Goal: Navigation & Orientation: Find specific page/section

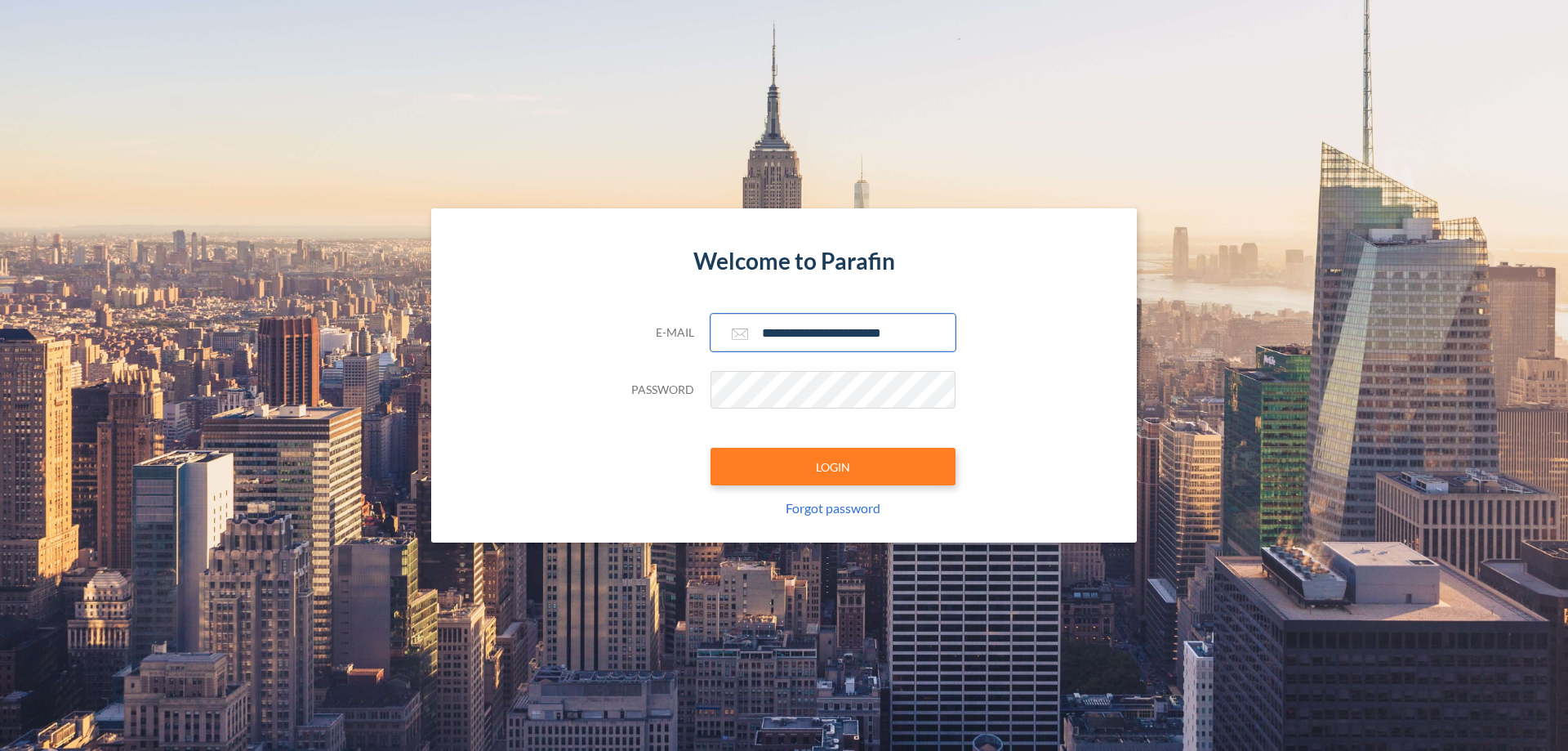
type input "**********"
click at [834, 467] on button "LOGIN" at bounding box center [834, 467] width 245 height 38
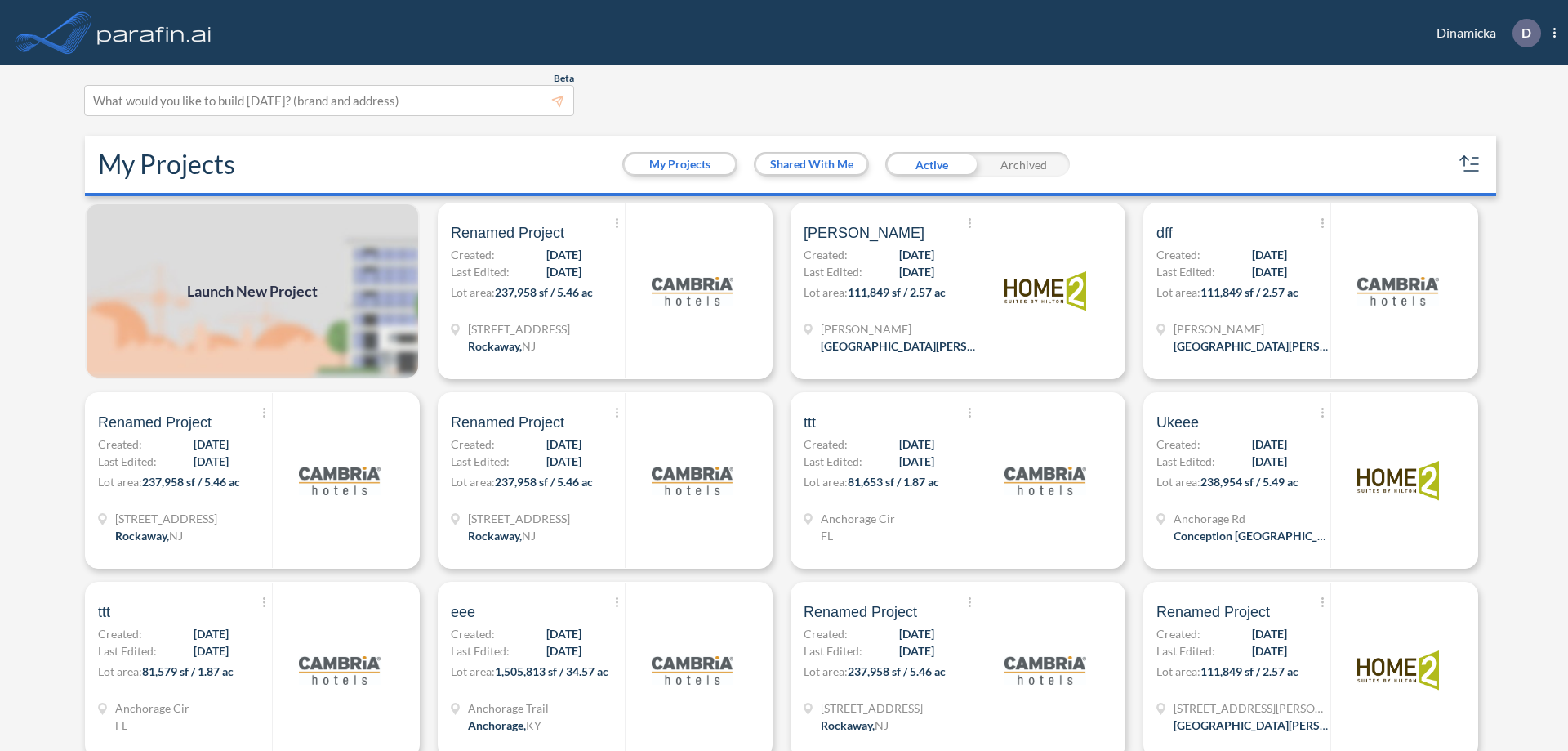
scroll to position [5, 0]
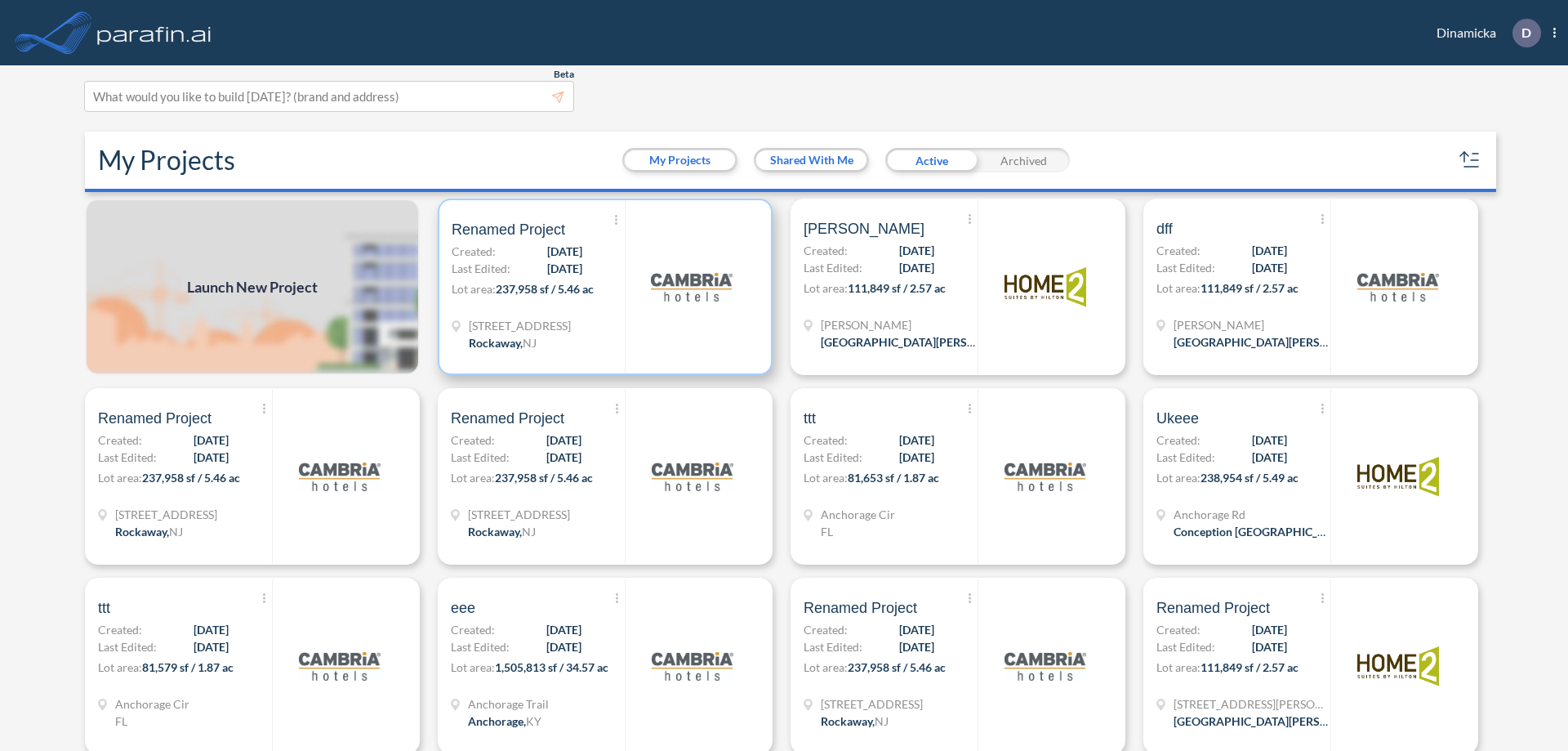
click at [602, 287] on p "Lot area: 237,958 sf / 5.46 ac" at bounding box center [539, 292] width 173 height 23
